Goal: Entertainment & Leisure: Consume media (video, audio)

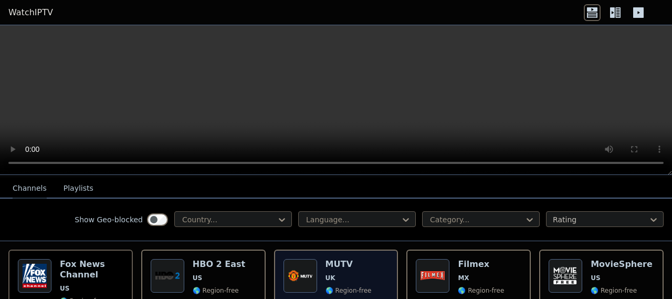
scroll to position [113, 0]
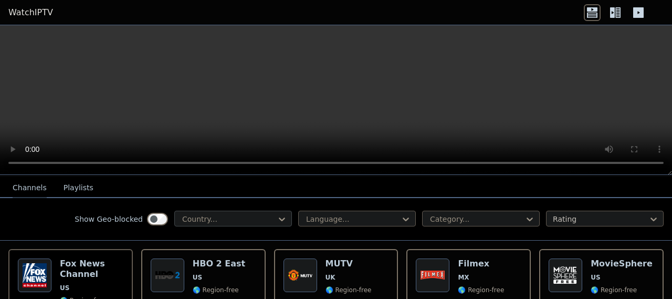
click at [228, 211] on div "Country..." at bounding box center [233, 219] width 118 height 16
type input "***"
click at [192, 237] on div "Israel" at bounding box center [233, 242] width 118 height 19
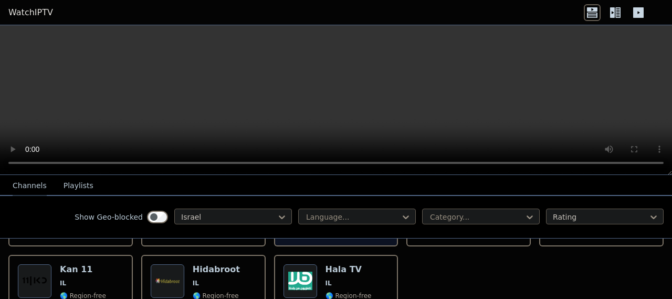
scroll to position [435, 0]
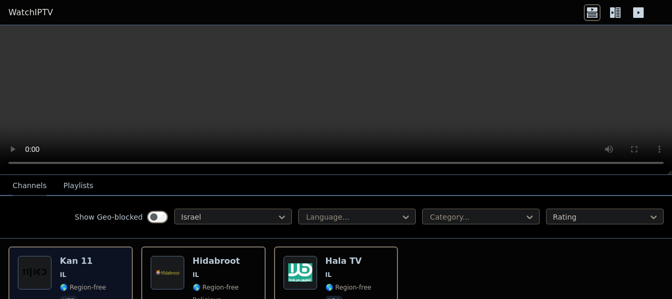
click at [84, 272] on div "Kan 11 IL 🌎 Region-free heb" at bounding box center [83, 294] width 46 height 76
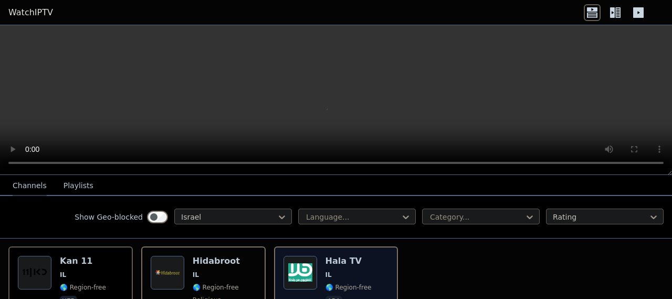
click at [320, 270] on div "Popularity 44 Hala TV IL 🌎 Region-free ara" at bounding box center [337, 294] width 106 height 76
click at [311, 270] on div "Popularity 44" at bounding box center [301, 294] width 34 height 76
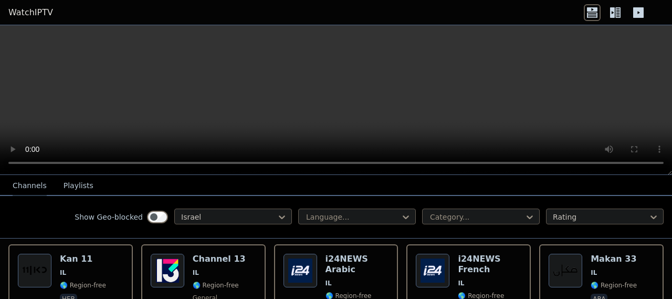
scroll to position [116, 0]
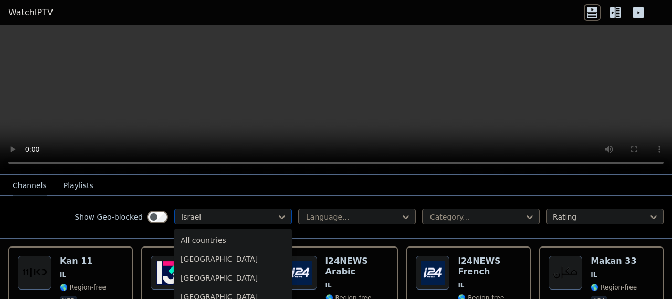
click at [243, 219] on div at bounding box center [229, 217] width 96 height 11
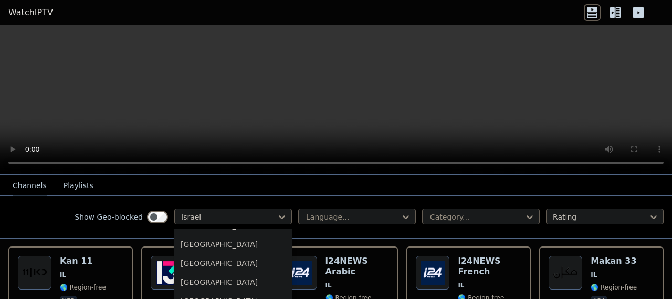
scroll to position [3052, 0]
click at [195, 256] on div "[GEOGRAPHIC_DATA]" at bounding box center [233, 261] width 118 height 19
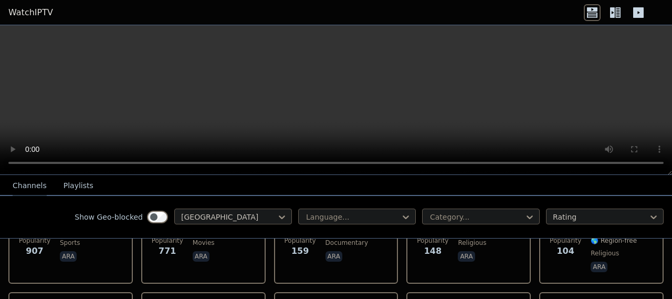
scroll to position [184, 0]
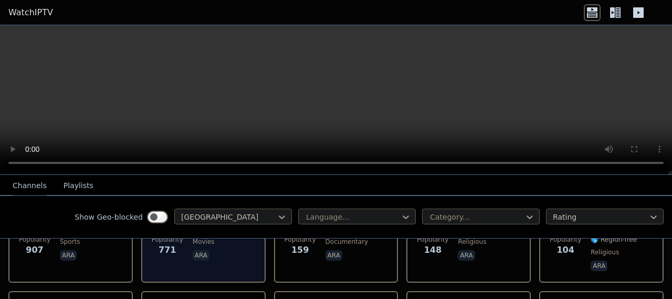
click at [184, 250] on div "Popularity 771 Rotana Cinema KSA SA 🌎 Region-free movies ara" at bounding box center [204, 230] width 106 height 86
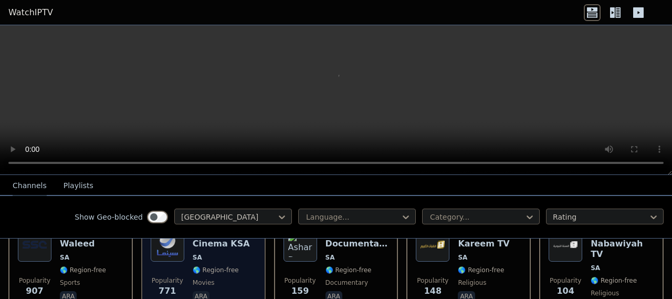
scroll to position [138, 0]
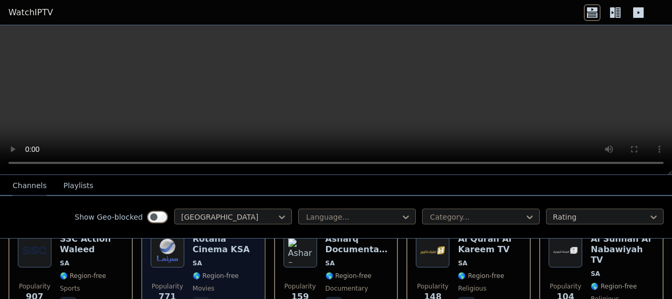
click at [193, 271] on div "Rotana Cinema KSA SA 🌎 Region-free movies ara" at bounding box center [225, 277] width 64 height 86
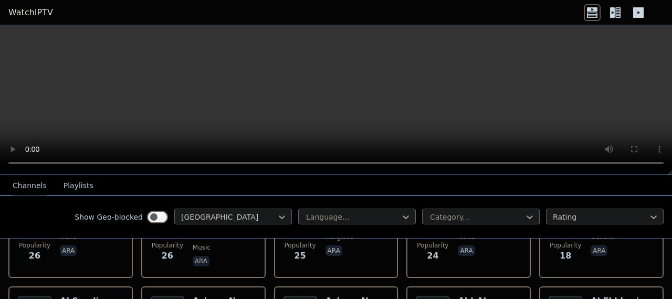
scroll to position [624, 0]
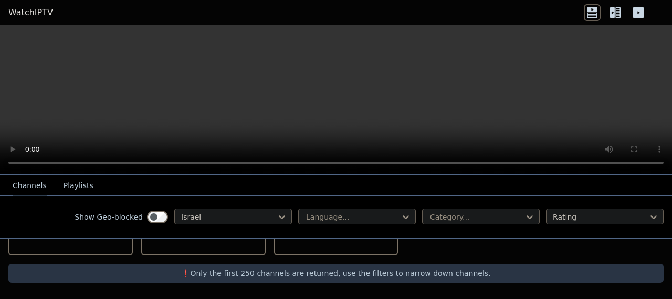
scroll to position [501, 0]
